Goal: Transaction & Acquisition: Purchase product/service

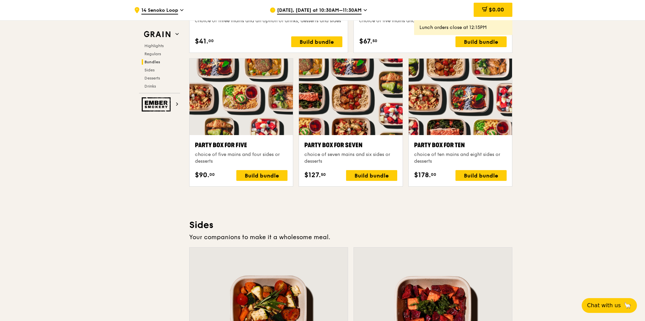
click at [371, 149] on div "Party Box for Seven" at bounding box center [350, 144] width 93 height 9
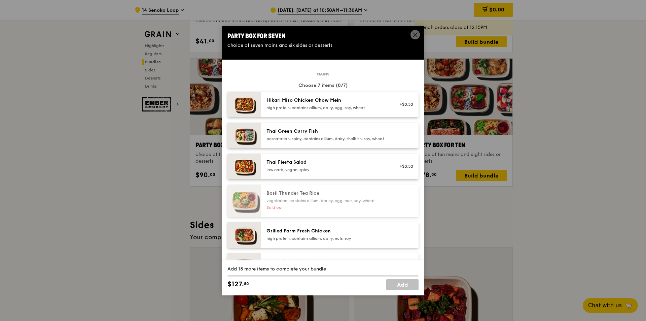
drag, startPoint x: 597, startPoint y: 179, endPoint x: 595, endPoint y: 176, distance: 3.5
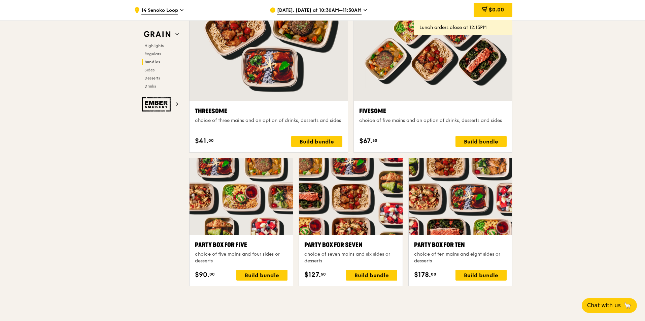
scroll to position [1099, 0]
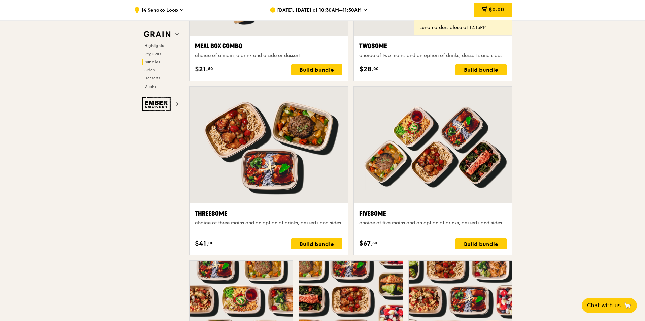
click at [353, 7] on span "[DATE], [DATE] at 10:30AM–11:30AM" at bounding box center [319, 10] width 84 height 7
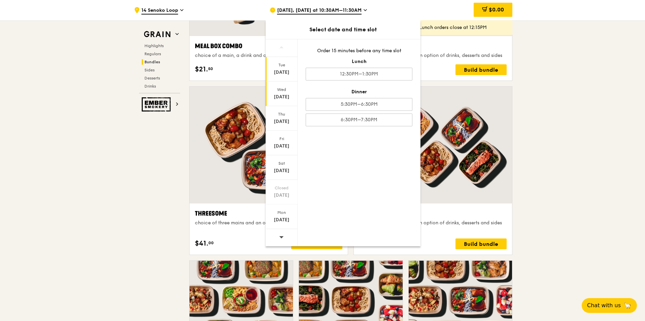
click at [287, 92] on div "Wed" at bounding box center [282, 89] width 30 height 5
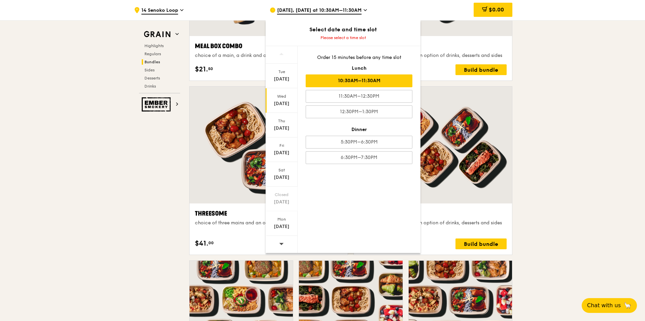
click at [344, 82] on div "10:30AM–11:30AM" at bounding box center [359, 80] width 107 height 13
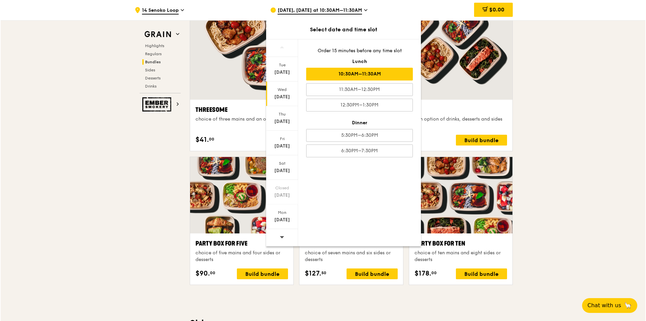
scroll to position [1234, 0]
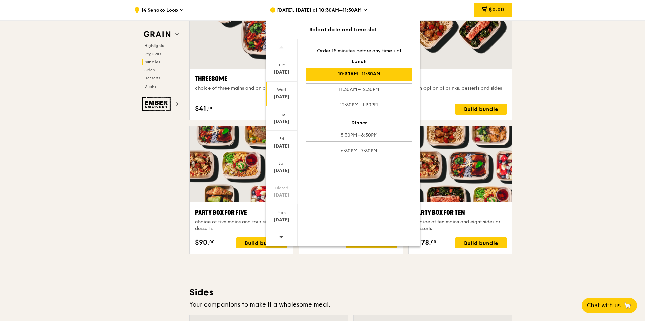
click at [379, 76] on div "10:30AM–11:30AM" at bounding box center [359, 74] width 107 height 13
click at [284, 98] on div "[DATE]" at bounding box center [282, 97] width 30 height 7
click at [365, 75] on div "10:30AM–11:30AM" at bounding box center [359, 74] width 107 height 13
click at [601, 80] on div ".cls-1 { fill: none; stroke: #fff; stroke-linecap: round; stroke-linejoin: roun…" at bounding box center [322, 204] width 645 height 2835
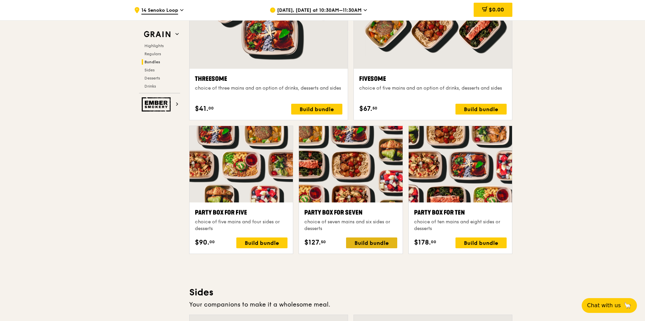
click at [369, 241] on div "Build bundle" at bounding box center [371, 242] width 51 height 11
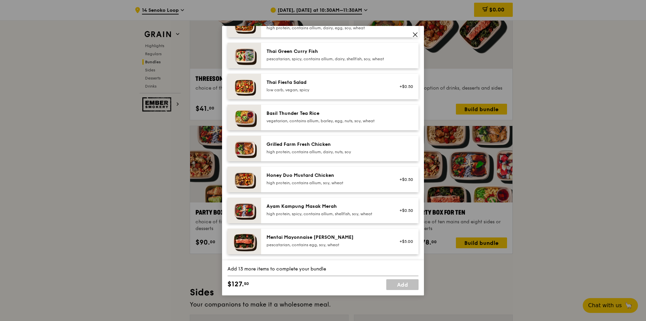
scroll to position [101, 0]
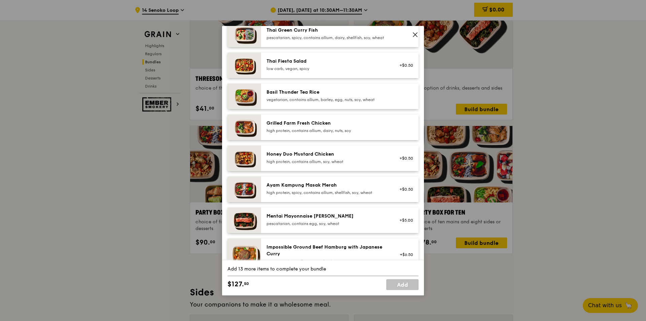
click at [336, 195] on div "Ayam Kampung Masak Merah high protein, spicy, contains allium, shellfish, soy, …" at bounding box center [327, 188] width 121 height 13
click at [336, 194] on div "Ayam Kampung Masak Merah high protein, spicy, contains allium, shellfish, soy, …" at bounding box center [327, 188] width 121 height 13
click at [337, 188] on div "Ayam Kampung Masak Merah" at bounding box center [327, 185] width 121 height 7
click at [325, 219] on div "Mentai Mayonnaise [PERSON_NAME]" at bounding box center [327, 216] width 121 height 7
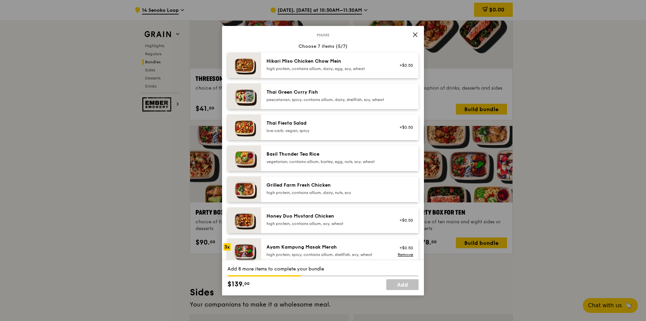
scroll to position [34, 0]
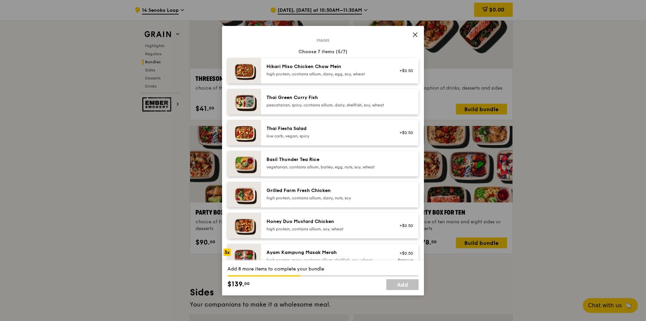
click at [306, 75] on div "high protein, contains allium, dairy, egg, soy, wheat" at bounding box center [327, 73] width 121 height 5
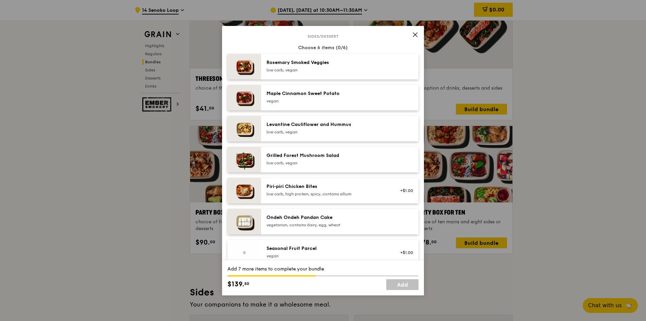
scroll to position [438, 0]
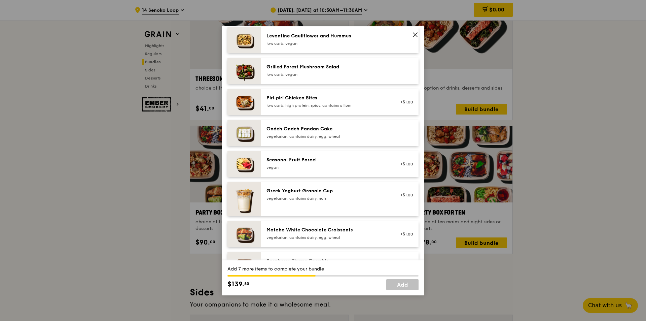
click at [301, 132] on div "Ondeh Ondeh Pandan Cake" at bounding box center [327, 129] width 121 height 7
click at [307, 108] on div "low carb, high protein, spicy, contains allium" at bounding box center [327, 105] width 121 height 5
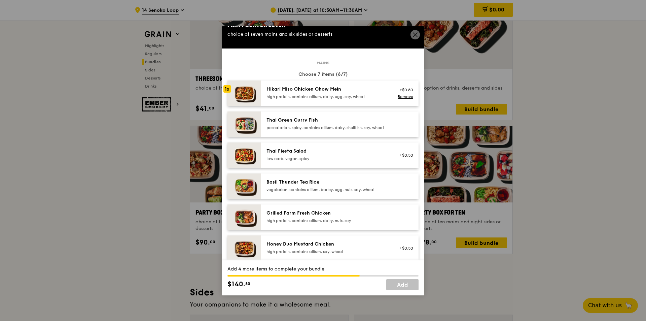
scroll to position [0, 0]
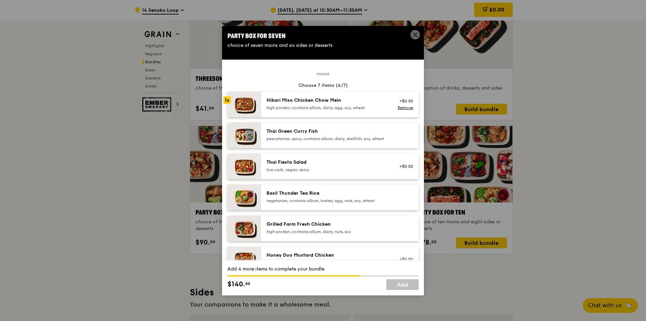
click at [277, 105] on div "high protein, contains allium, dairy, egg, soy, wheat" at bounding box center [327, 107] width 121 height 5
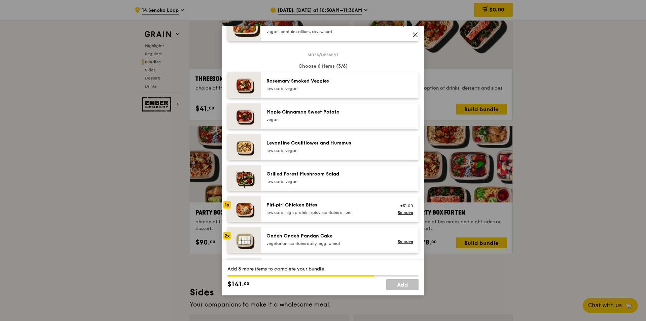
scroll to position [337, 0]
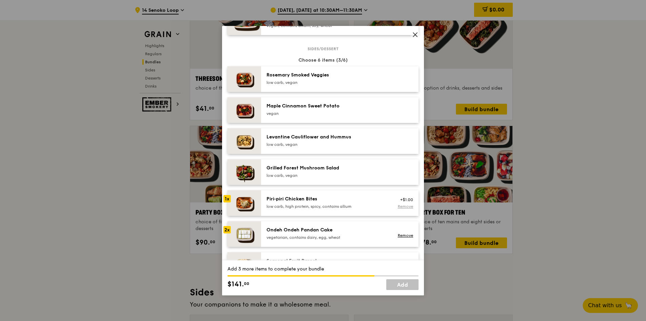
click at [398, 209] on link "Remove" at bounding box center [405, 206] width 15 height 5
click at [325, 233] on div "Ondeh Ondeh Pandan Cake" at bounding box center [327, 230] width 121 height 7
click at [322, 202] on div "Piri‑piri Chicken Bites" at bounding box center [327, 199] width 121 height 7
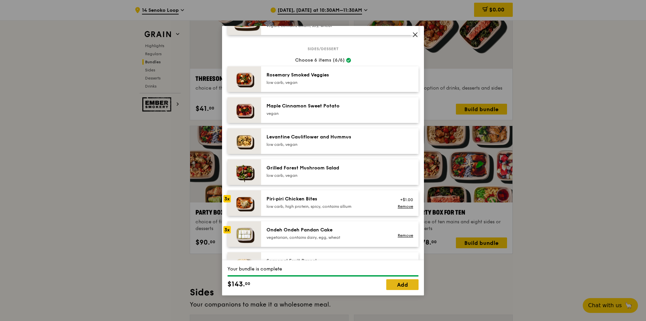
click at [394, 282] on link "Add" at bounding box center [402, 284] width 32 height 11
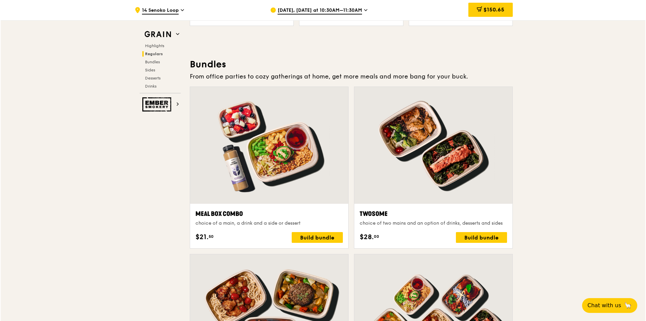
scroll to position [931, 0]
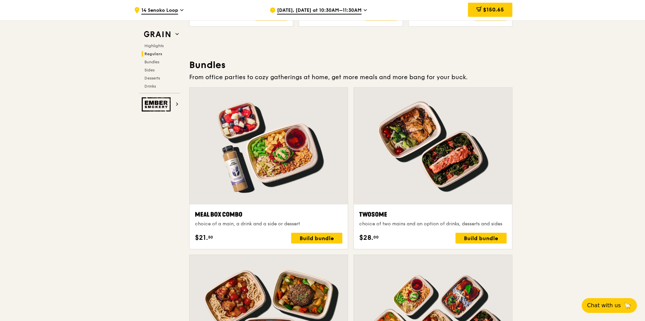
click at [271, 192] on div at bounding box center [269, 146] width 158 height 117
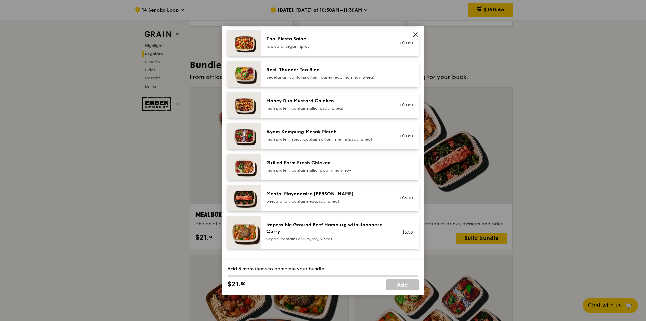
scroll to position [135, 0]
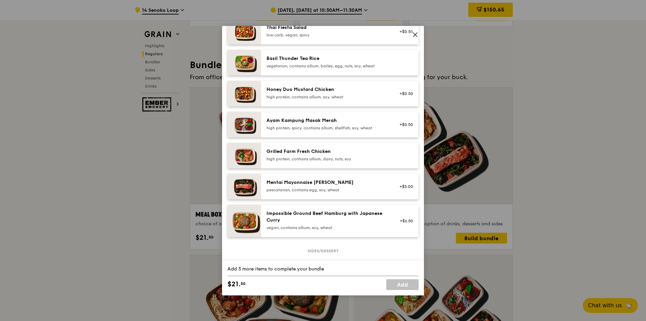
click at [377, 186] on div "Mentai Mayonnaise [PERSON_NAME]" at bounding box center [327, 182] width 121 height 7
click at [334, 193] on div "pescatarian, contains egg, soy, wheat" at bounding box center [327, 189] width 121 height 5
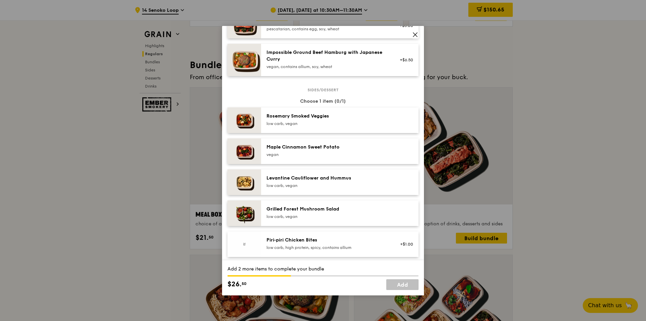
scroll to position [337, 0]
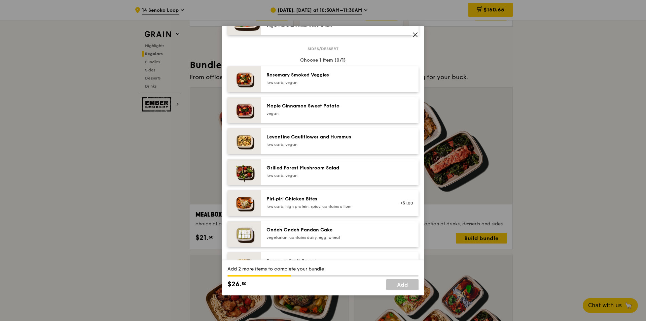
click at [301, 233] on div "Ondeh Ondeh Pandan Cake" at bounding box center [327, 230] width 121 height 7
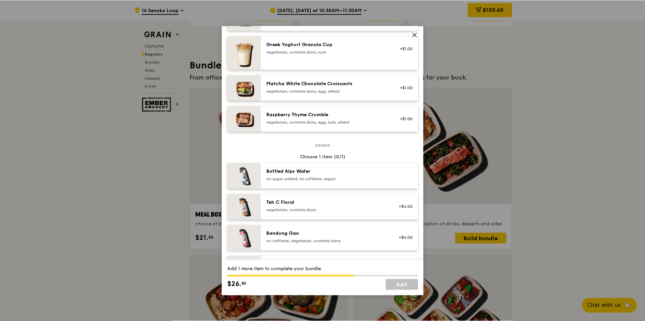
scroll to position [572, 0]
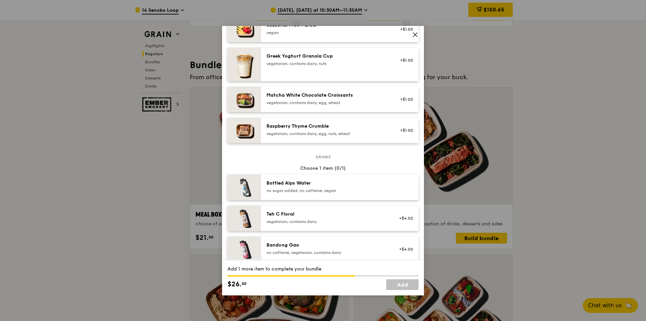
click at [414, 33] on icon at bounding box center [415, 35] width 6 height 6
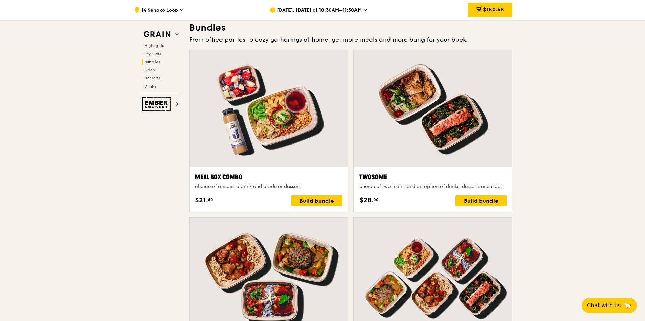
scroll to position [931, 0]
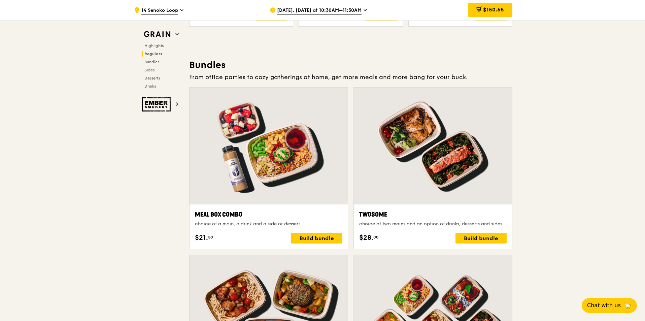
click at [411, 148] on div at bounding box center [433, 146] width 158 height 117
click at [429, 146] on div at bounding box center [433, 146] width 158 height 117
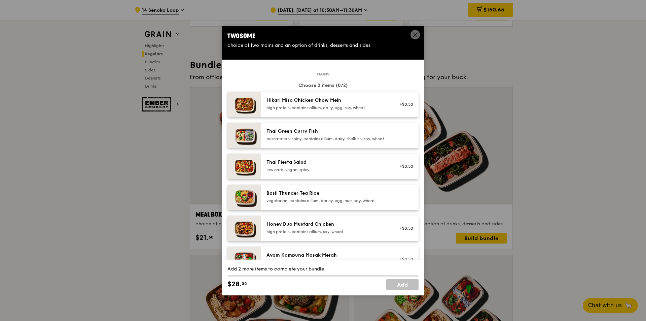
click at [304, 108] on div "high protein, contains allium, dairy, egg, soy, wheat" at bounding box center [327, 107] width 121 height 5
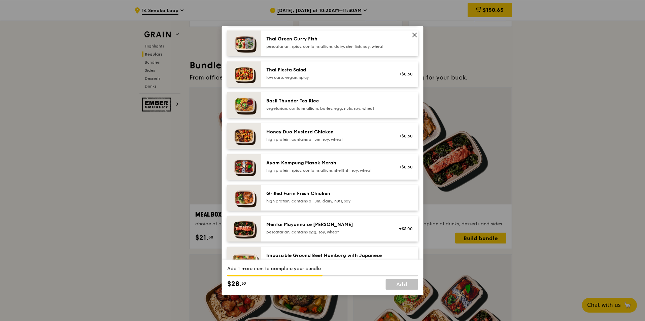
scroll to position [135, 0]
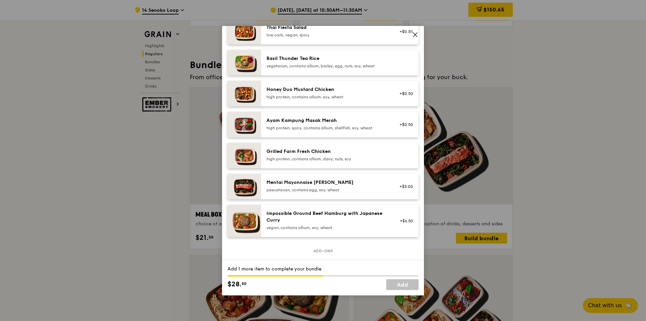
click at [310, 192] on div "Mentai Mayonnaise [PERSON_NAME] pescatarian, contains egg, soy, wheat" at bounding box center [327, 185] width 121 height 13
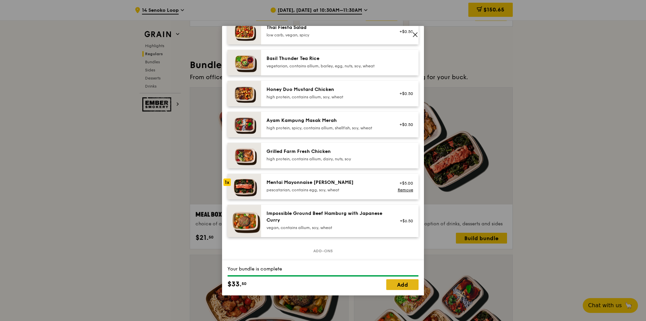
click at [407, 283] on link "Add" at bounding box center [402, 284] width 32 height 11
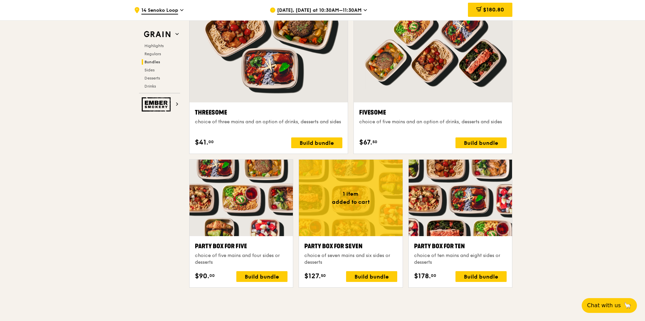
scroll to position [1234, 0]
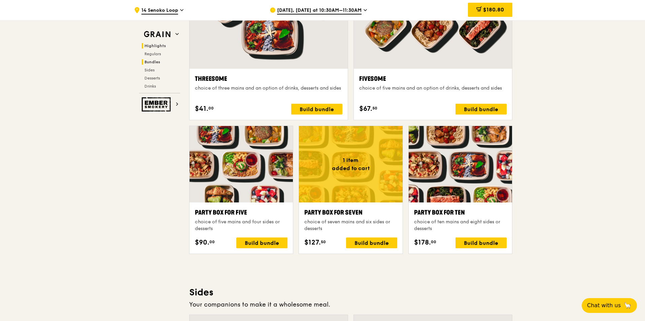
click at [160, 46] on span "Highlights" at bounding box center [155, 45] width 22 height 5
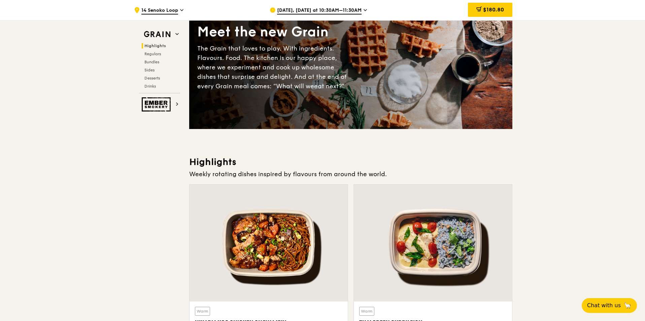
scroll to position [0, 0]
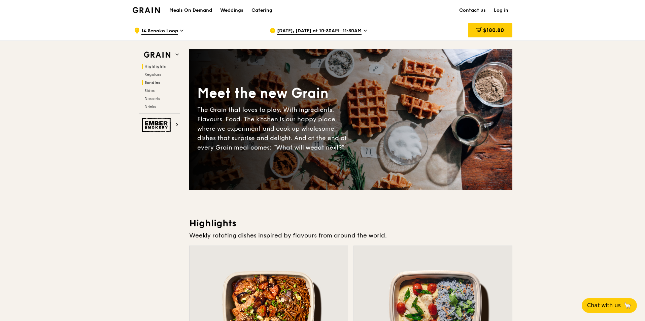
click at [154, 84] on span "Bundles" at bounding box center [152, 82] width 16 height 5
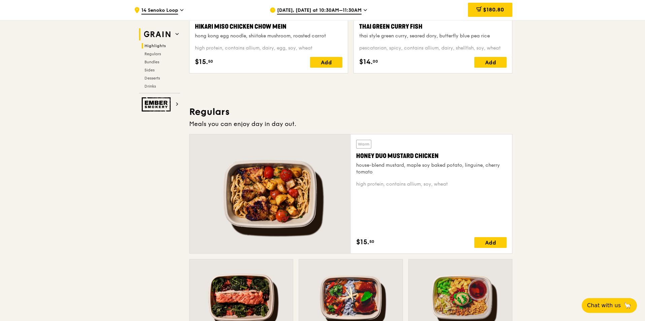
click at [178, 30] on h2 "Grain" at bounding box center [159, 34] width 41 height 12
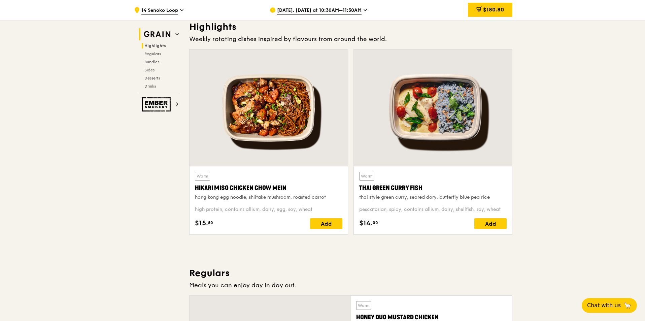
scroll to position [190, 0]
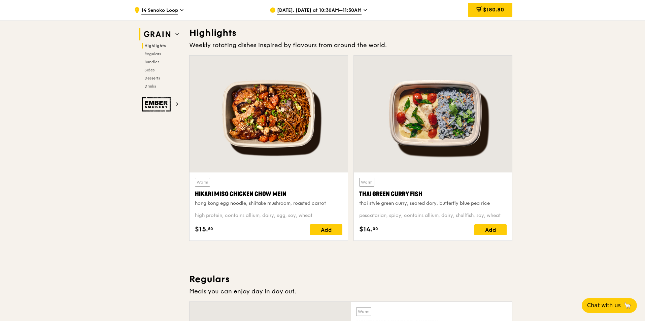
click at [176, 32] on icon at bounding box center [176, 33] width 3 height 3
click at [169, 102] on img at bounding box center [157, 104] width 31 height 14
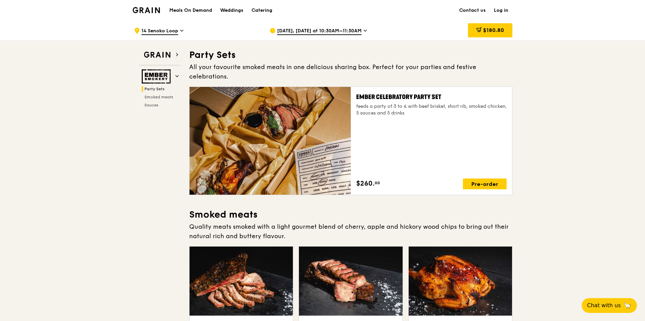
click at [499, 10] on link "Log in" at bounding box center [501, 10] width 23 height 20
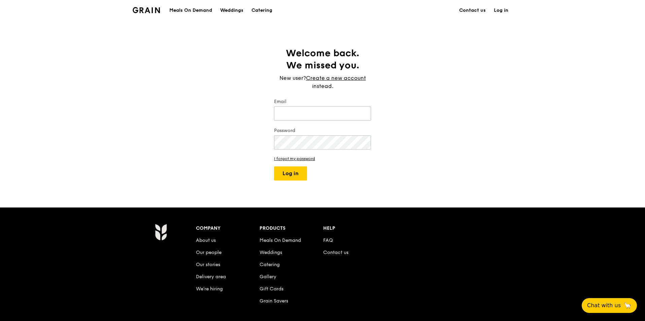
type input "[EMAIL_ADDRESS][DOMAIN_NAME]"
click at [329, 117] on input "[EMAIL_ADDRESS][DOMAIN_NAME]" at bounding box center [322, 113] width 97 height 14
click at [288, 175] on button "Log in" at bounding box center [290, 173] width 33 height 14
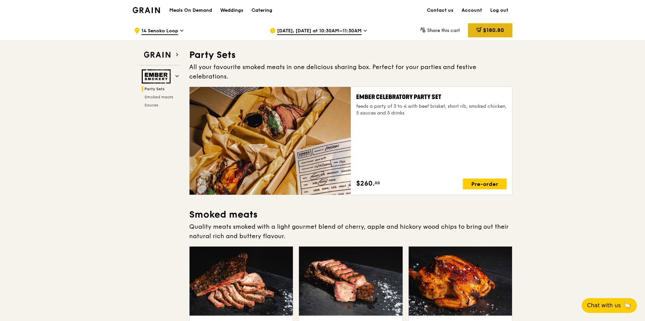
click at [493, 28] on span "$180.80" at bounding box center [493, 30] width 21 height 6
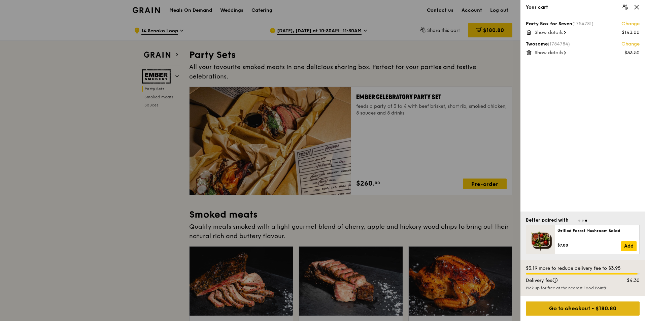
click at [601, 308] on div "Go to checkout - $180.80" at bounding box center [583, 308] width 114 height 14
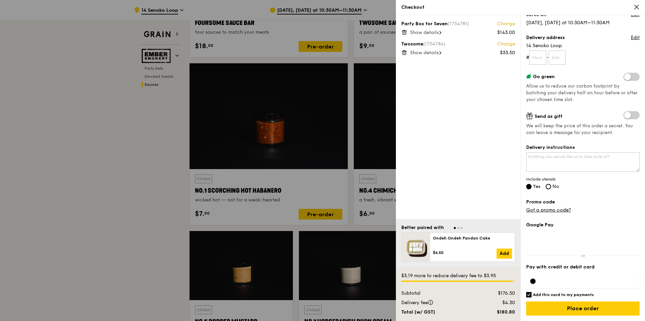
scroll to position [606, 0]
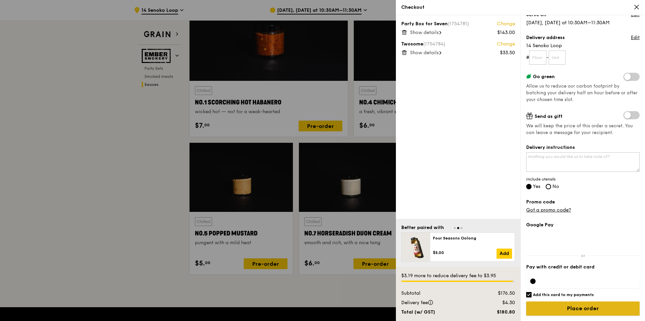
click at [575, 307] on input "Place order" at bounding box center [582, 308] width 113 height 14
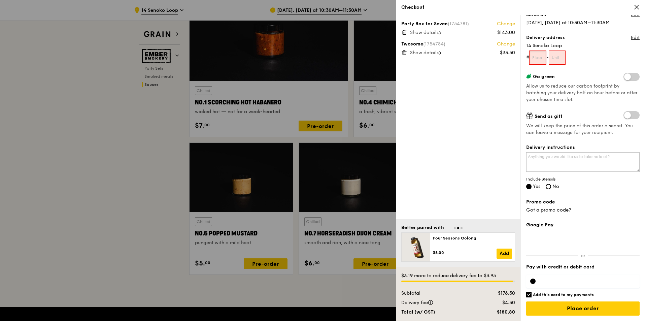
click at [545, 58] on input "text" at bounding box center [537, 57] width 17 height 14
type input "00"
drag, startPoint x: 556, startPoint y: 54, endPoint x: 559, endPoint y: 55, distance: 3.7
click at [558, 54] on input "text" at bounding box center [557, 57] width 17 height 14
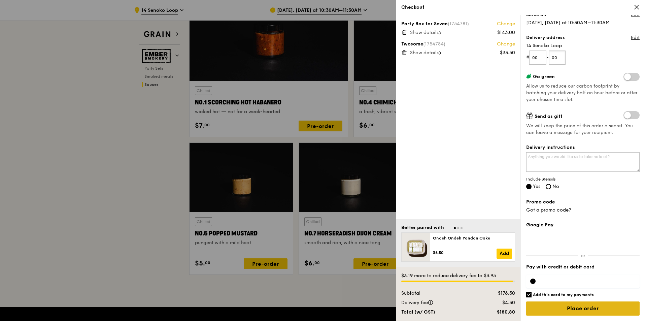
type input "00"
click at [591, 303] on input "Place order" at bounding box center [582, 308] width 113 height 14
